Goal: Information Seeking & Learning: Find contact information

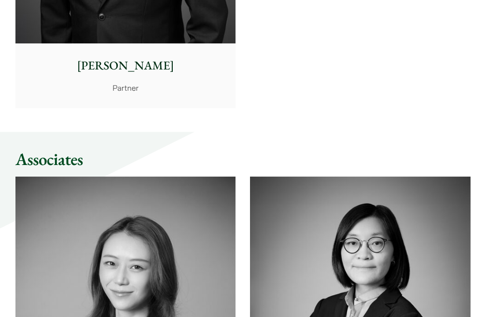
scroll to position [3884, 0]
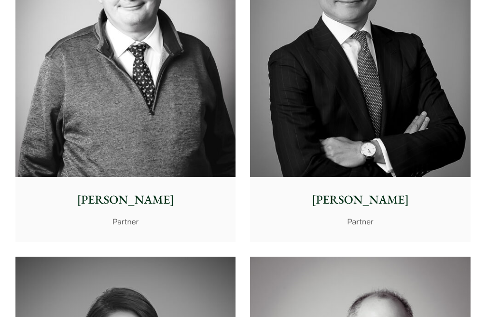
scroll to position [841, 0]
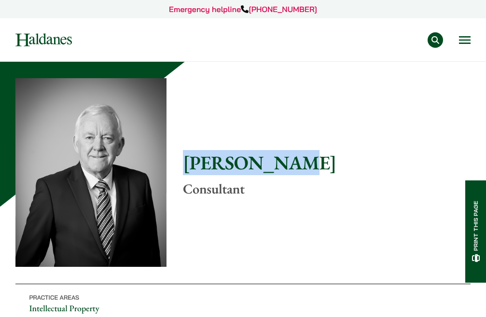
drag, startPoint x: 195, startPoint y: 120, endPoint x: 353, endPoint y: 124, distance: 158.7
click at [353, 151] on h1 "[PERSON_NAME]" at bounding box center [326, 162] width 287 height 23
copy h1 "[PERSON_NAME]"
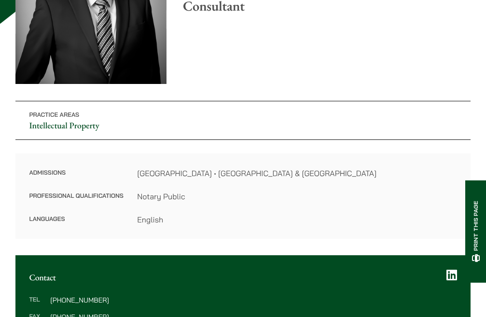
scroll to position [193, 0]
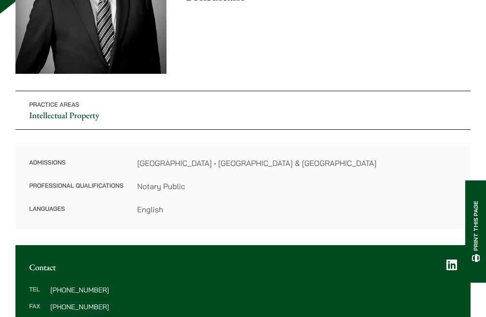
drag, startPoint x: 156, startPoint y: 263, endPoint x: 58, endPoint y: 262, distance: 97.9
click at [58, 272] on div "Tel (852) 2868 1234 Fax (852) 2845 1637 Email tim.hancock@haldanes.com" at bounding box center [242, 306] width 455 height 68
copy dd "tim.hancock@haldanes.com"
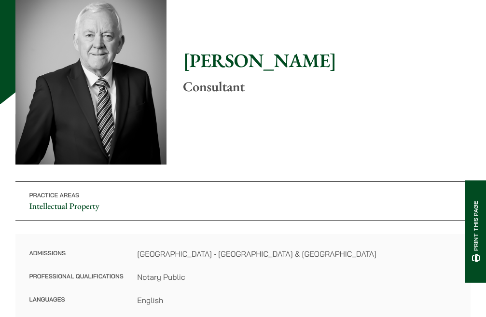
scroll to position [0, 0]
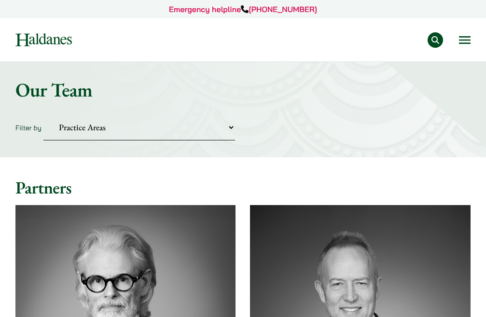
scroll to position [841, 0]
